Goal: Find specific page/section: Find specific page/section

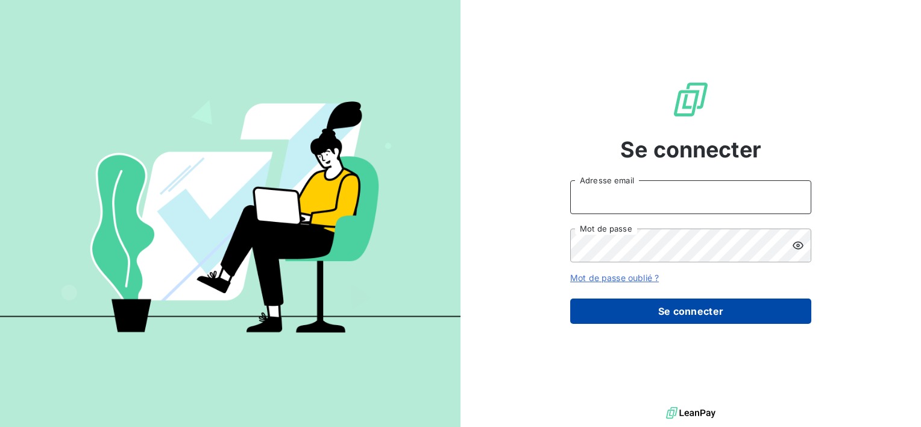
type input "[PERSON_NAME][EMAIL_ADDRESS][DOMAIN_NAME]"
click at [694, 316] on button "Se connecter" at bounding box center [690, 310] width 241 height 25
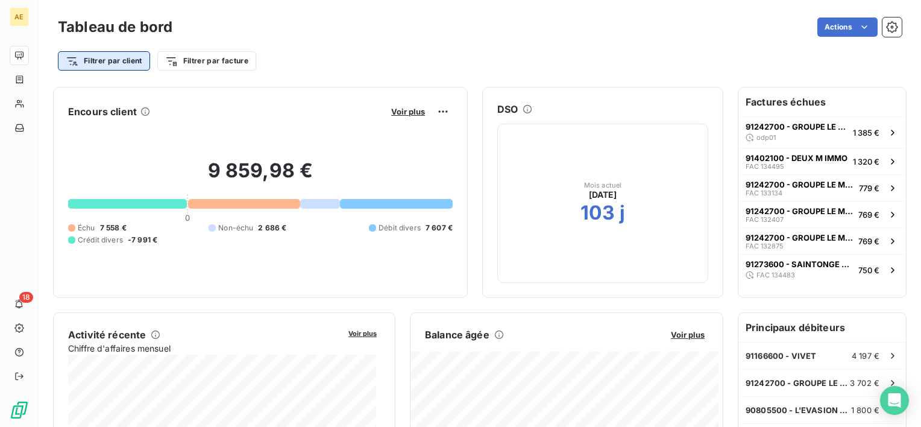
click at [133, 63] on html "AE 18 Tableau de bord Actions Filtrer par client Filtrer par facture Encours cl…" at bounding box center [460, 213] width 921 height 427
type input "groupe le mans"
click at [649, 77] on html "AE 18 Tableau de bord Actions Filtrer par client Filtrer par facture Encours cl…" at bounding box center [460, 213] width 921 height 427
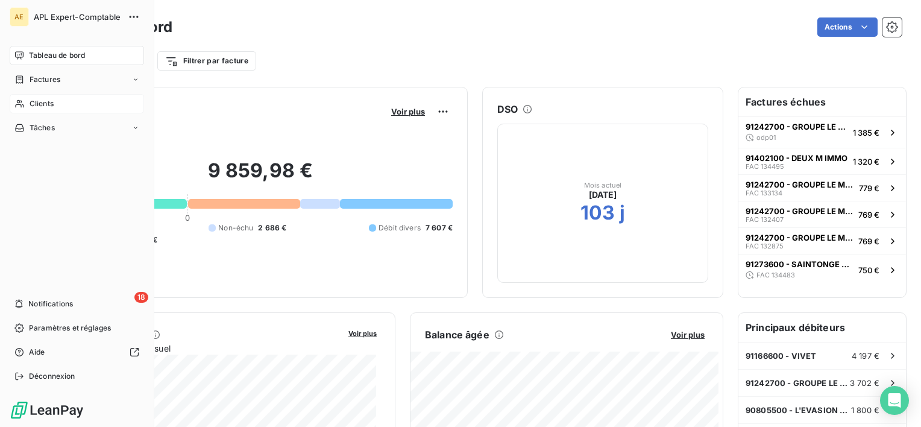
click at [22, 104] on icon at bounding box center [19, 104] width 10 height 10
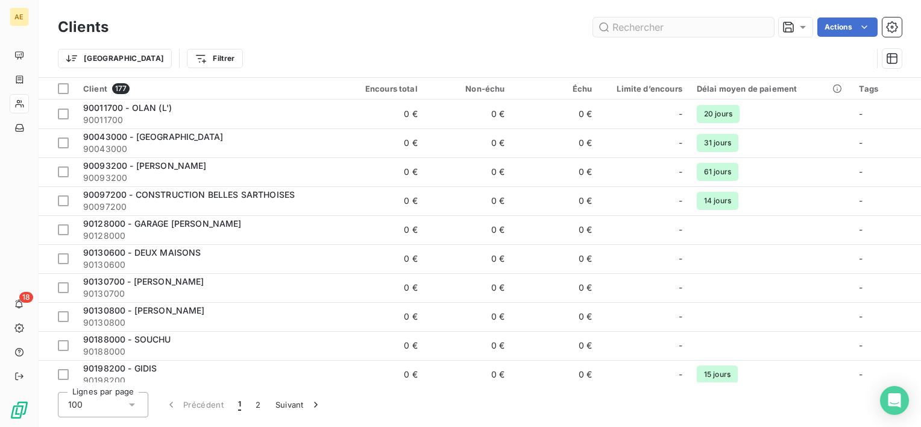
click at [631, 27] on input "text" at bounding box center [683, 26] width 181 height 19
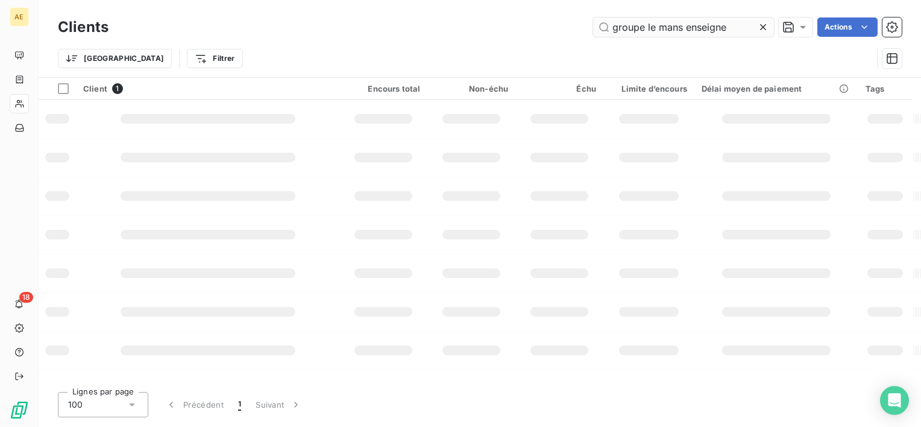
type input "groupe le mans enseigne"
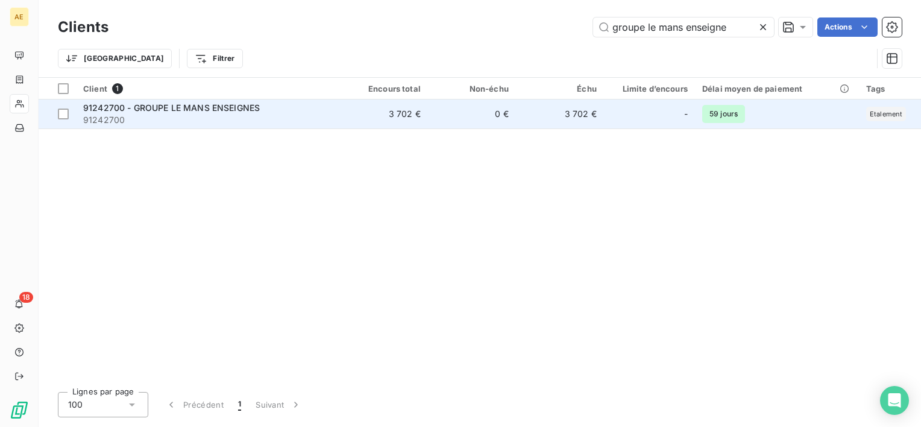
click at [239, 109] on span "91242700 - GROUPE LE MANS ENSEIGNES" at bounding box center [171, 107] width 177 height 10
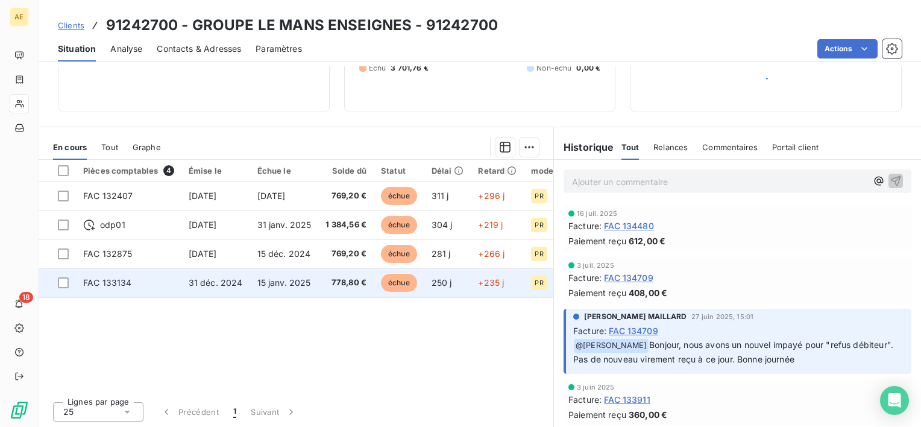
scroll to position [128, 0]
